Goal: Browse casually

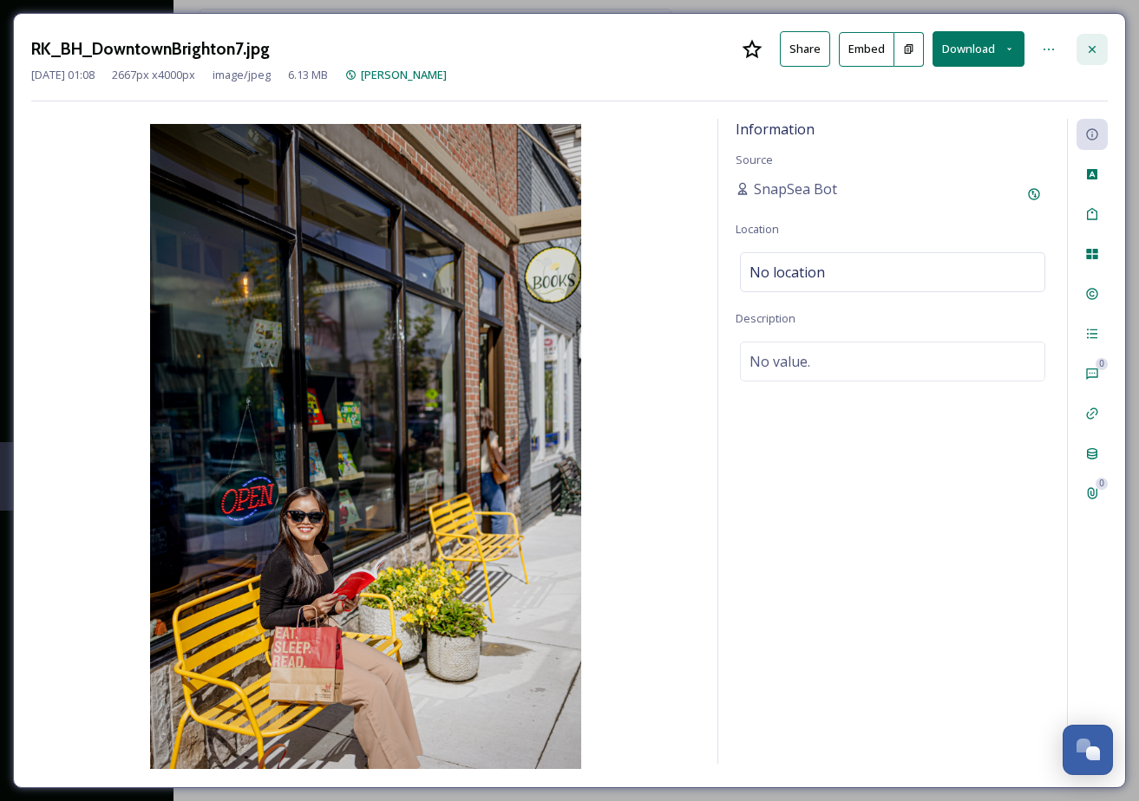
click at [1092, 45] on icon at bounding box center [1092, 49] width 14 height 14
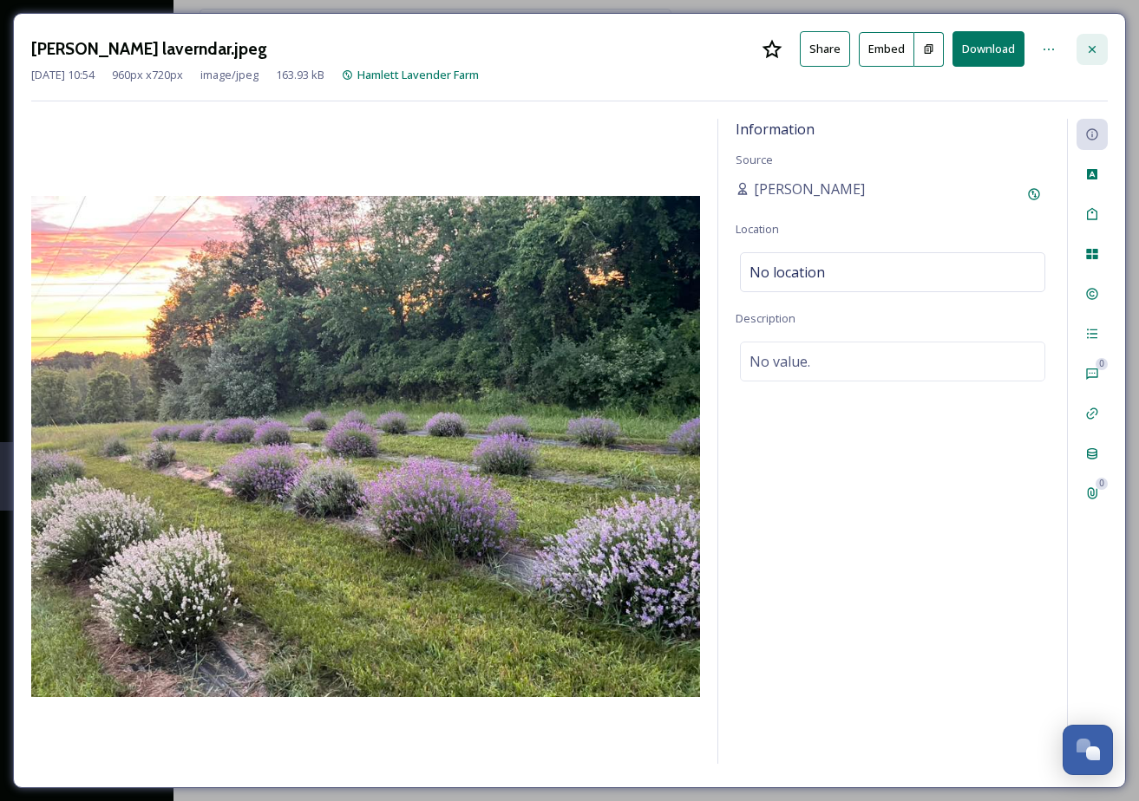
click at [1094, 47] on icon at bounding box center [1091, 48] width 7 height 7
